Goal: Leave review/rating: Share an evaluation or opinion about a product, service, or content

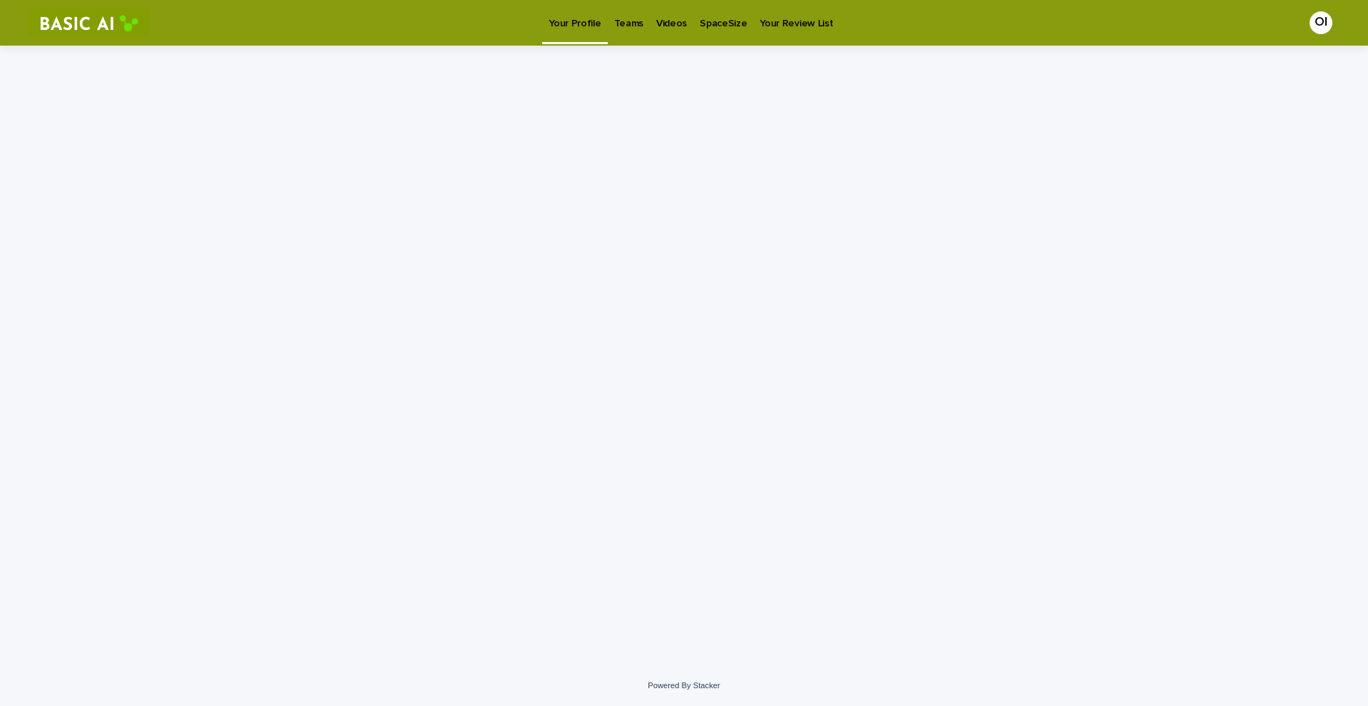
click at [668, 14] on p "Videos" at bounding box center [671, 15] width 31 height 30
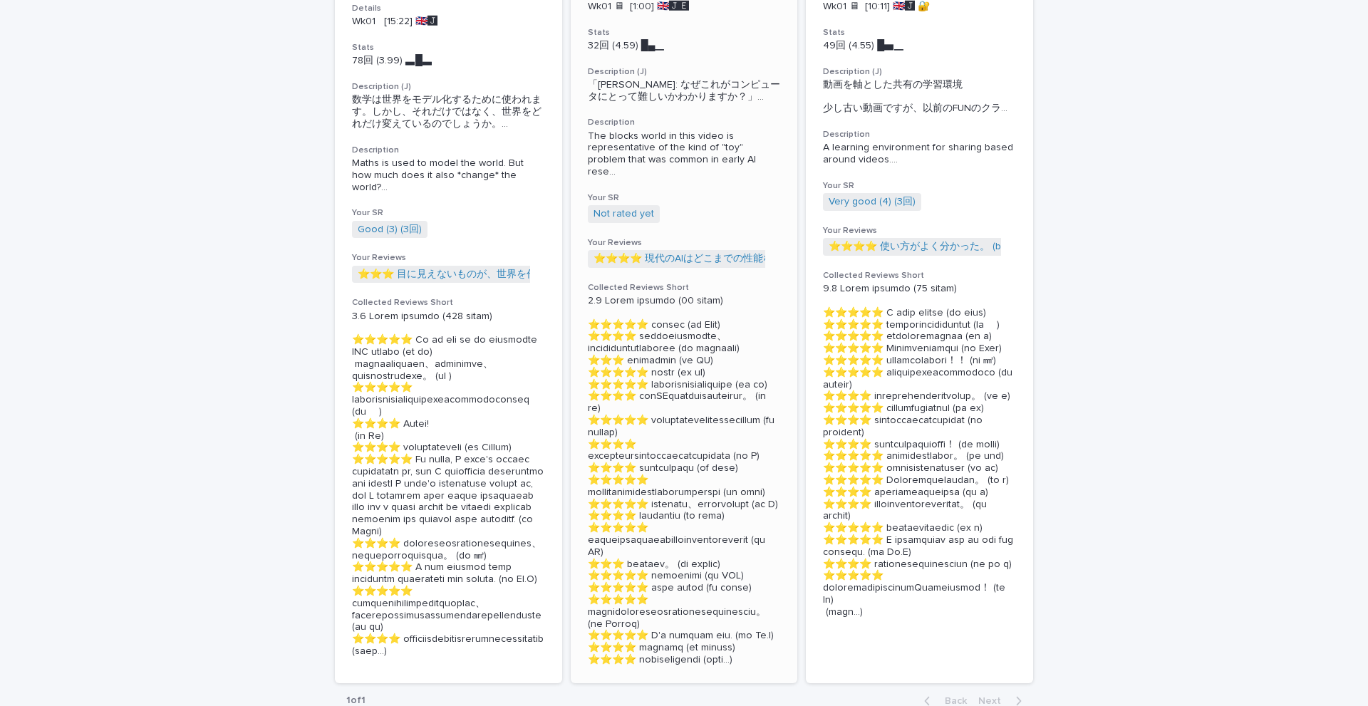
scroll to position [285, 0]
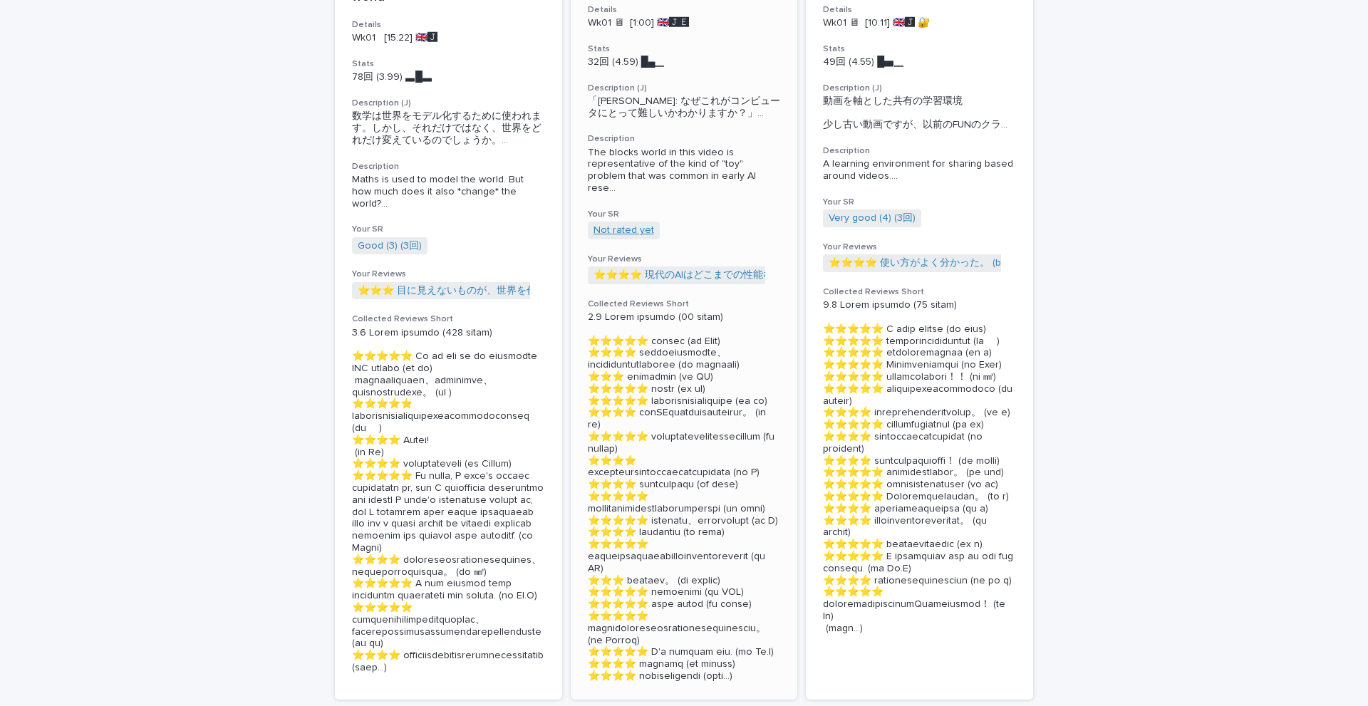
click at [611, 236] on link "Not rated yet" at bounding box center [624, 230] width 61 height 12
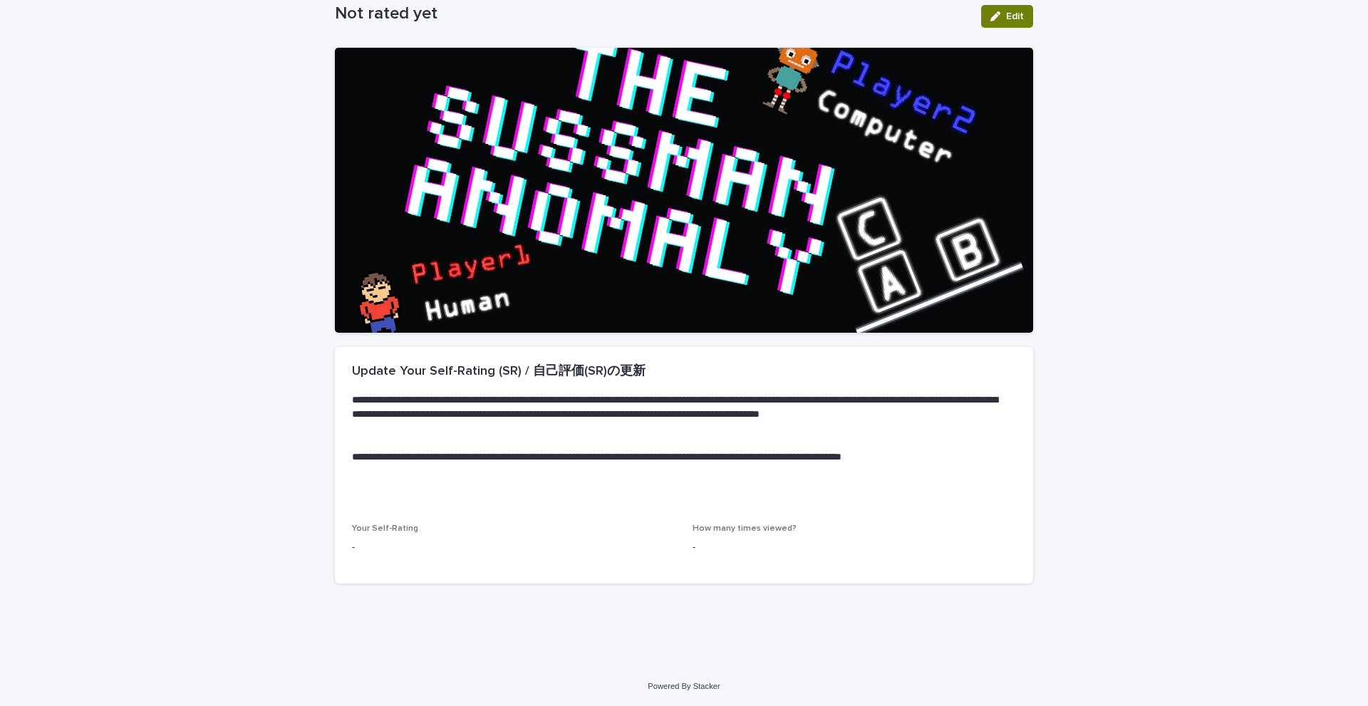
click at [1010, 6] on button "Edit" at bounding box center [1007, 16] width 52 height 23
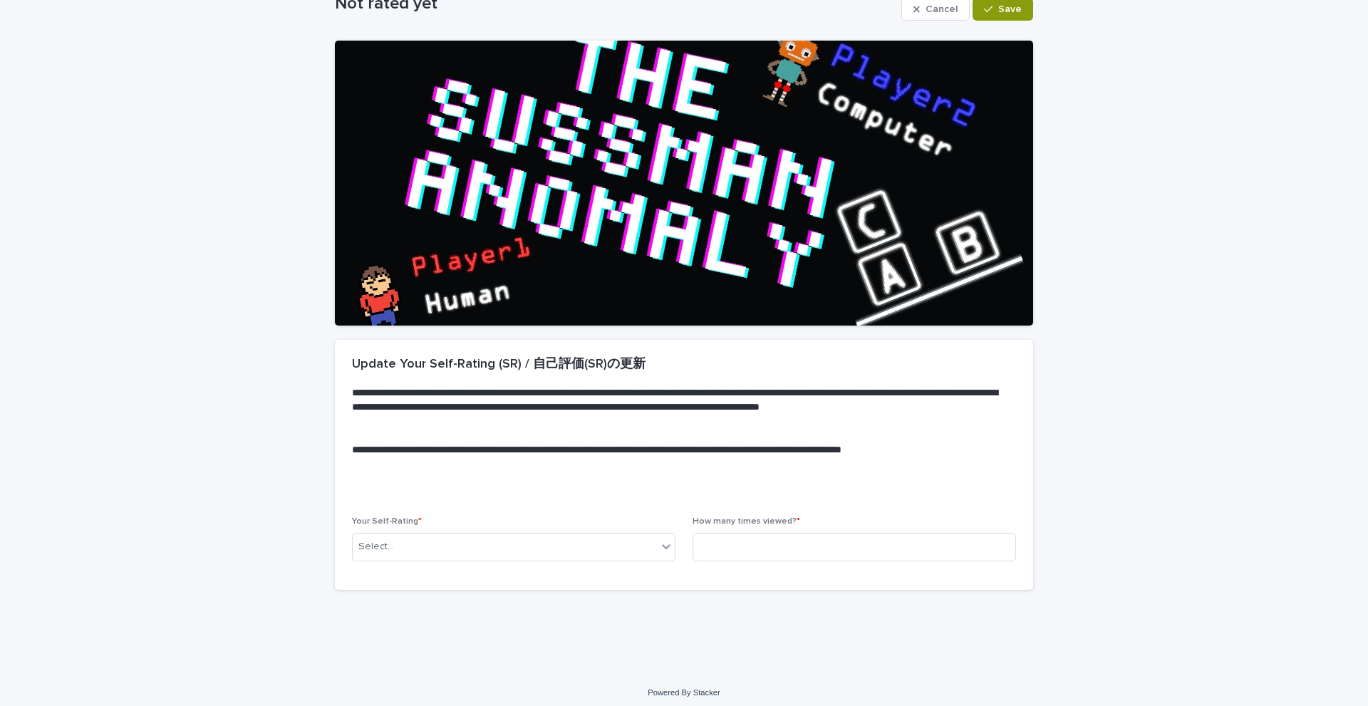
click at [657, 565] on div "Your Self-Rating * Select..." at bounding box center [513, 545] width 323 height 56
click at [652, 561] on div "Your Self-Rating * Select..." at bounding box center [513, 545] width 323 height 56
click at [651, 559] on div "Select..." at bounding box center [513, 547] width 323 height 29
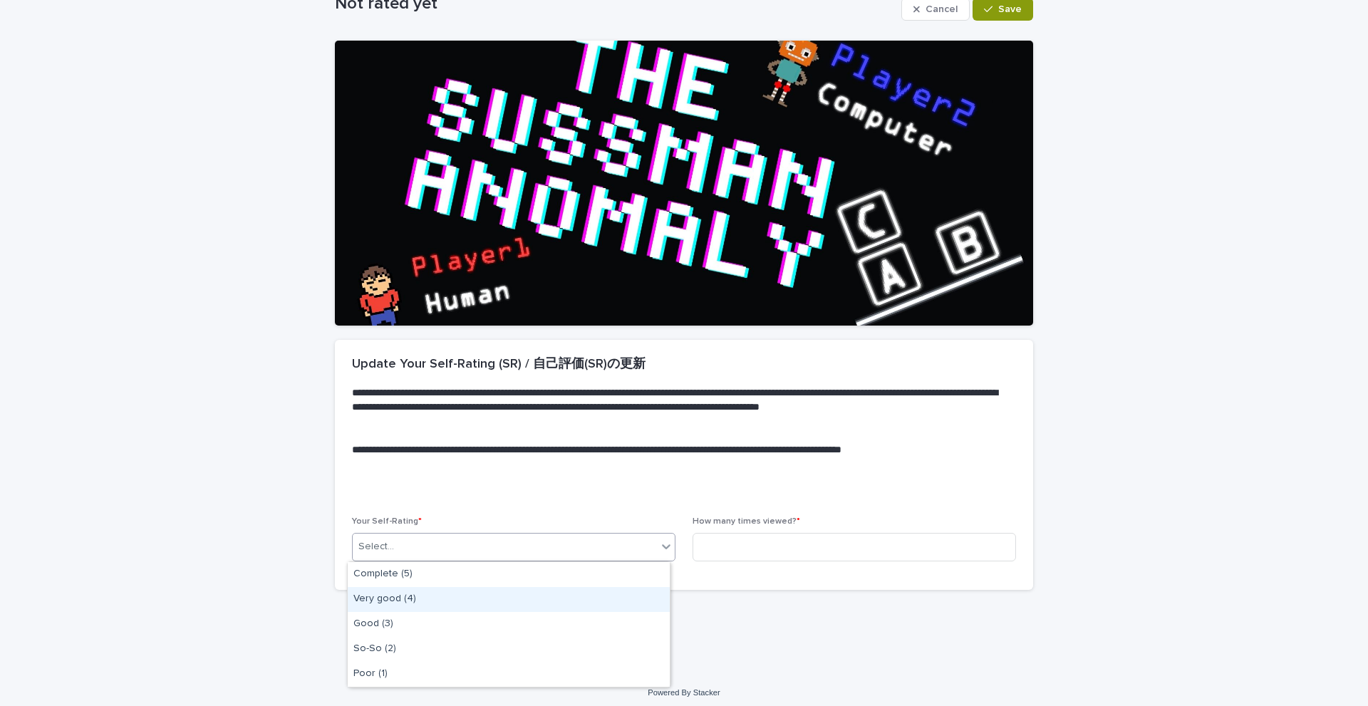
click at [612, 606] on div "Very good (4)" at bounding box center [509, 599] width 322 height 25
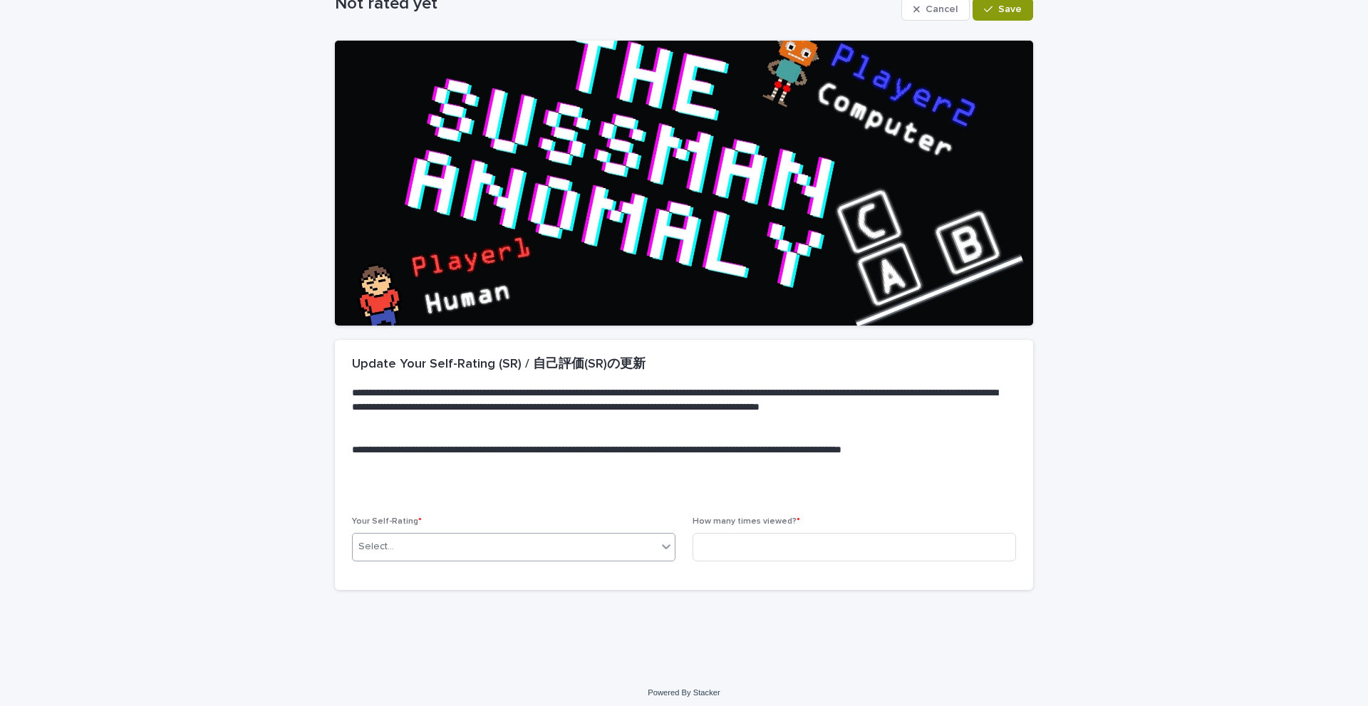
click at [799, 524] on p "How many times viewed? *" at bounding box center [854, 522] width 323 height 10
click at [794, 545] on input at bounding box center [854, 547] width 323 height 29
type input "*"
click at [992, 11] on div "button" at bounding box center [991, 9] width 14 height 10
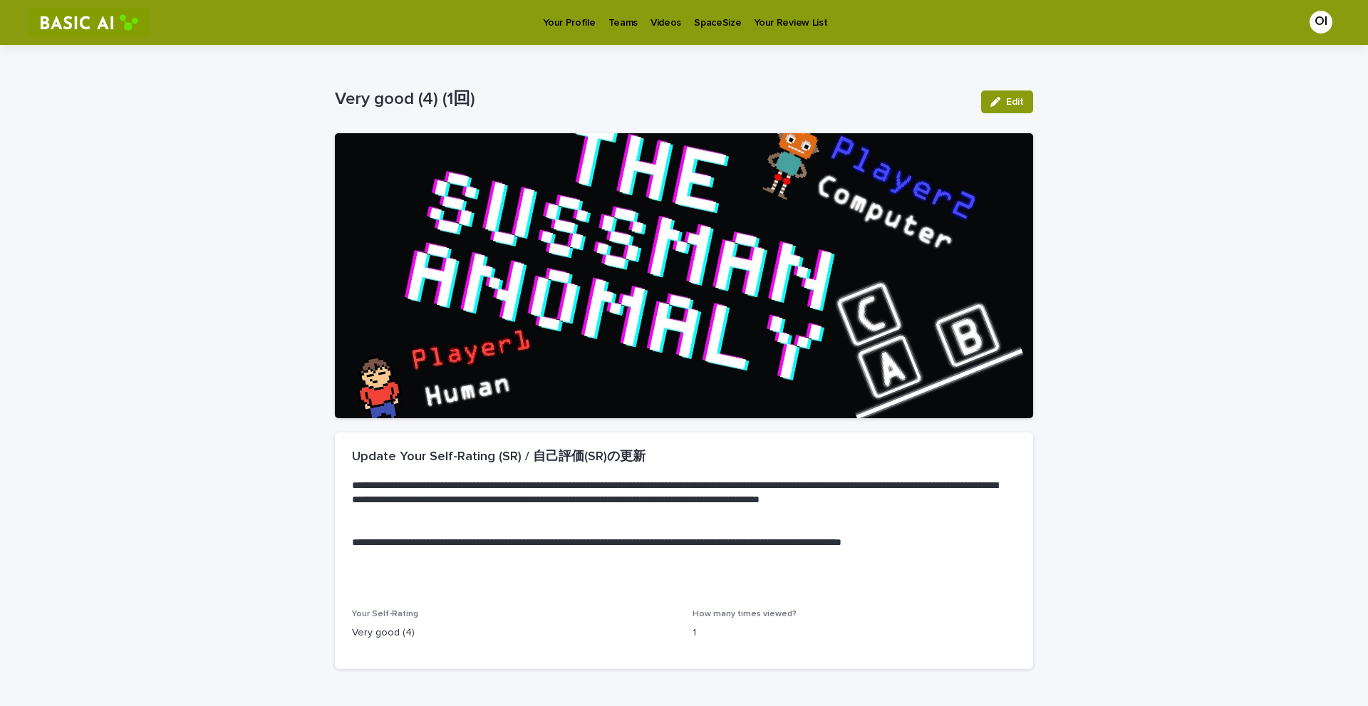
scroll to position [0, 0]
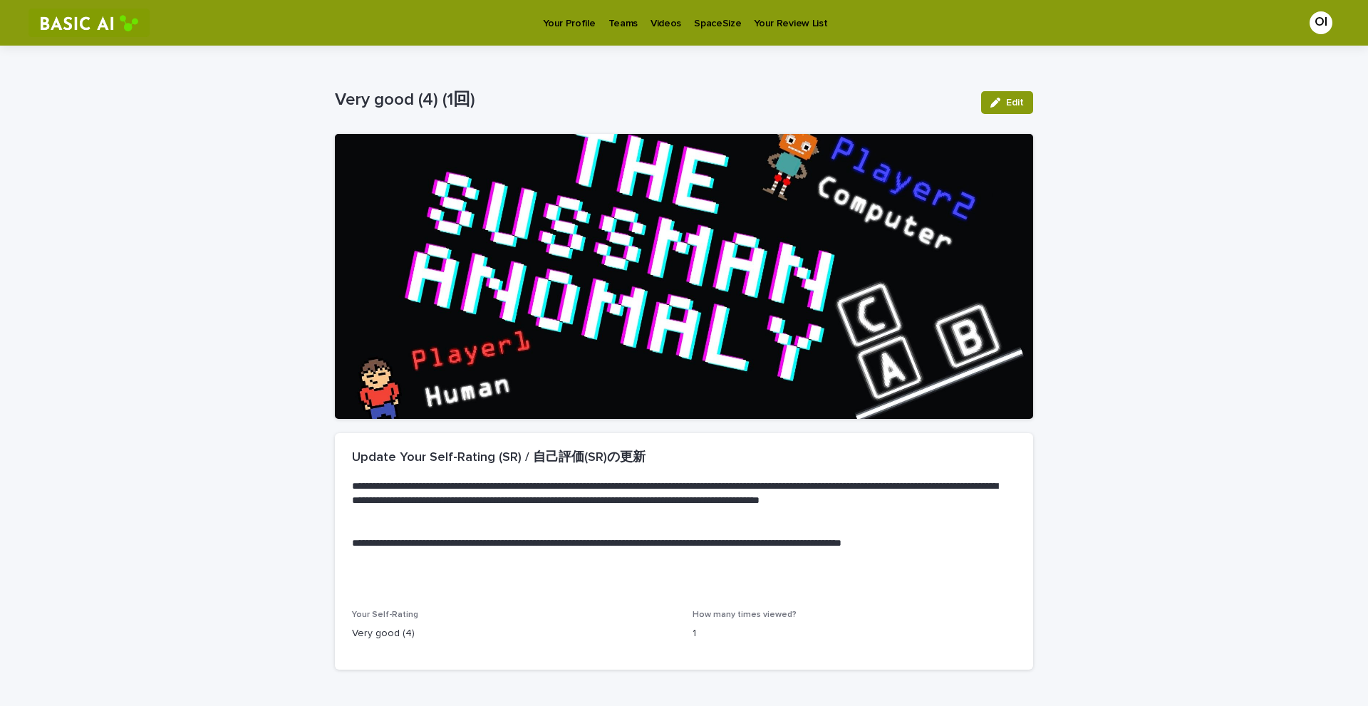
click at [655, 19] on p "Videos" at bounding box center [666, 15] width 31 height 30
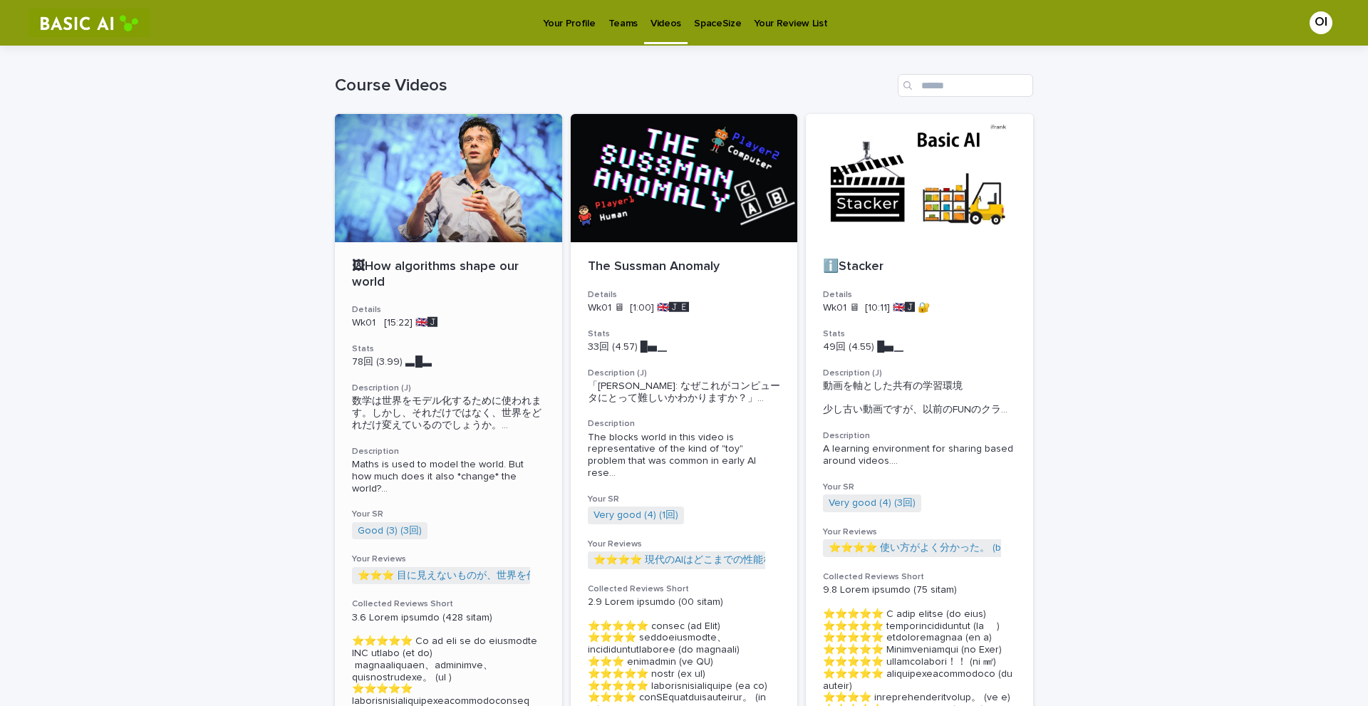
click at [497, 224] on div at bounding box center [448, 178] width 227 height 128
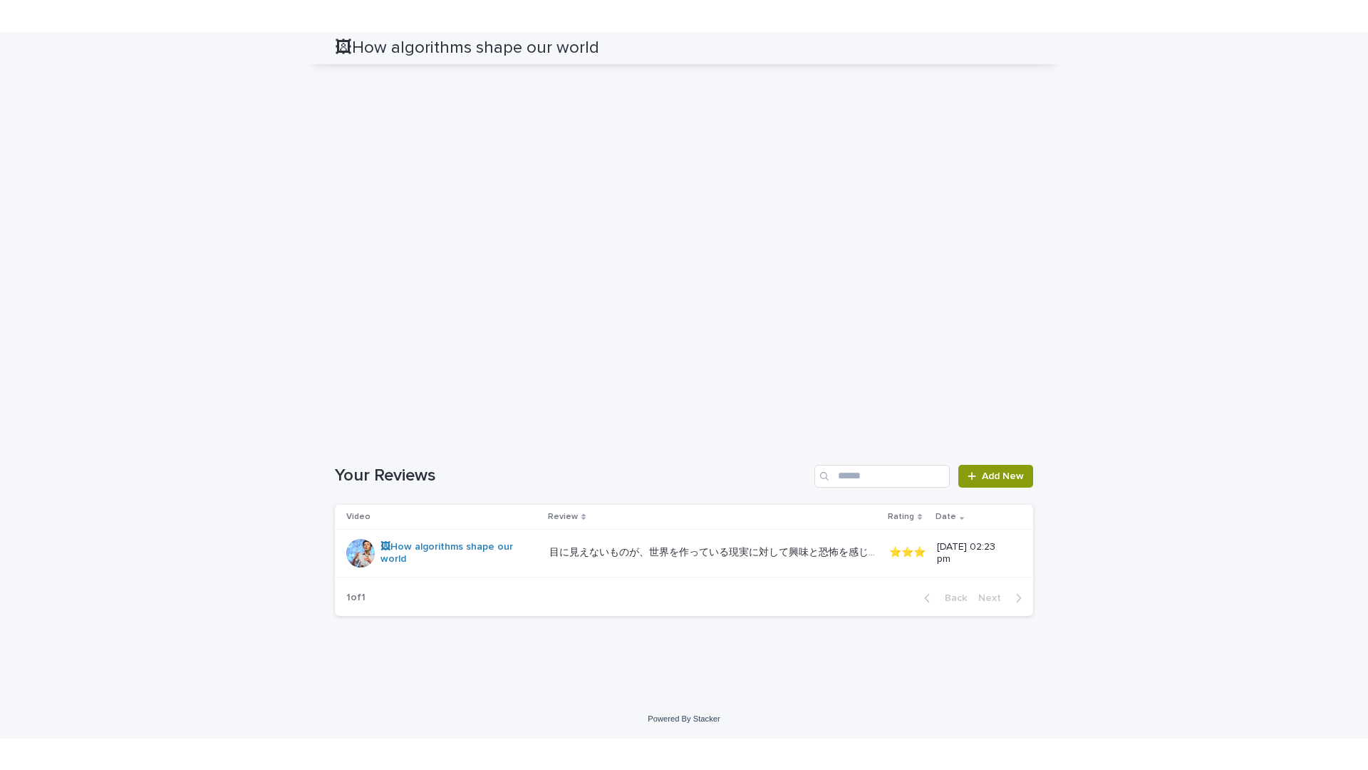
scroll to position [3050, 0]
